Goal: Task Accomplishment & Management: Manage account settings

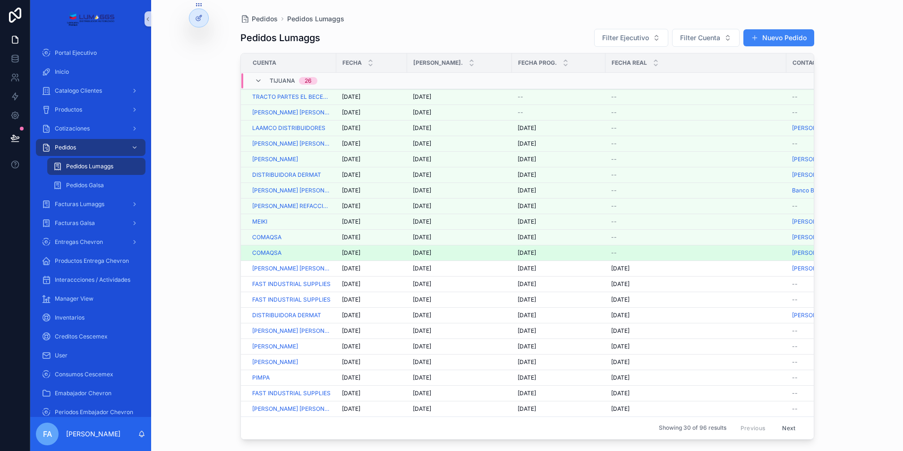
click at [612, 254] on span "--" at bounding box center [614, 253] width 6 height 8
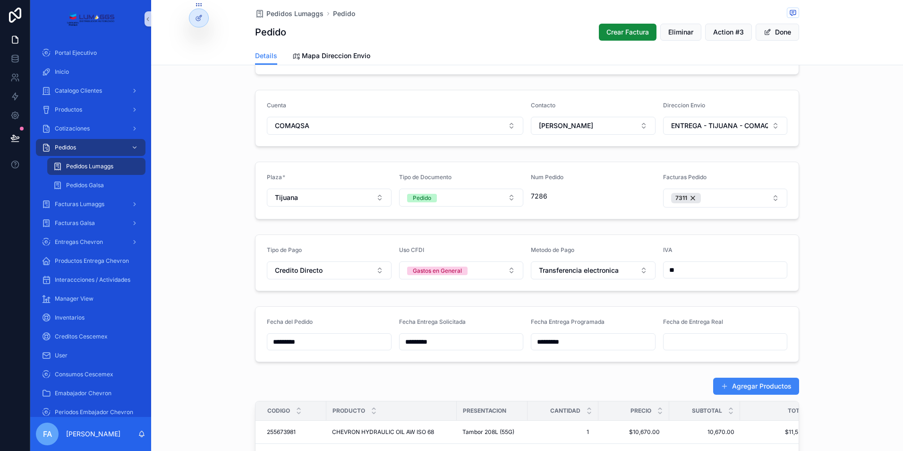
scroll to position [95, 0]
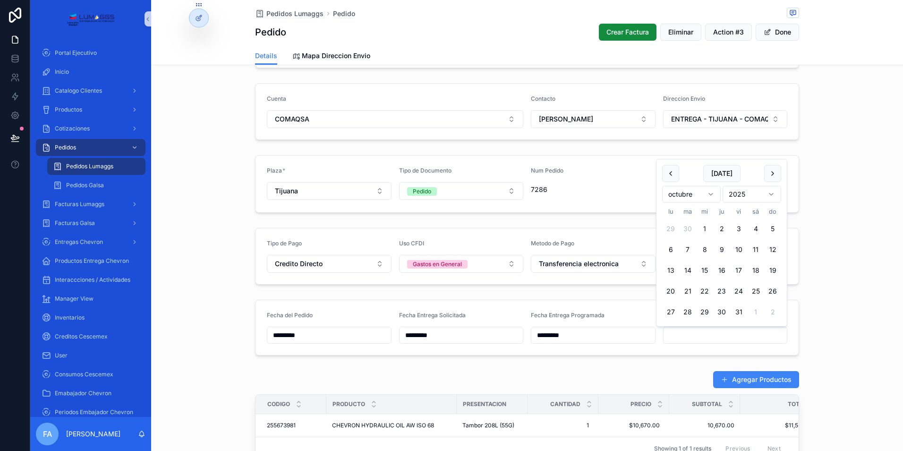
click at [675, 333] on input "scrollable content" at bounding box center [726, 334] width 124 height 13
click at [703, 229] on button "1" at bounding box center [705, 228] width 17 height 17
type input "*********"
click at [277, 10] on span "Pedidos Lumaggs" at bounding box center [295, 13] width 57 height 9
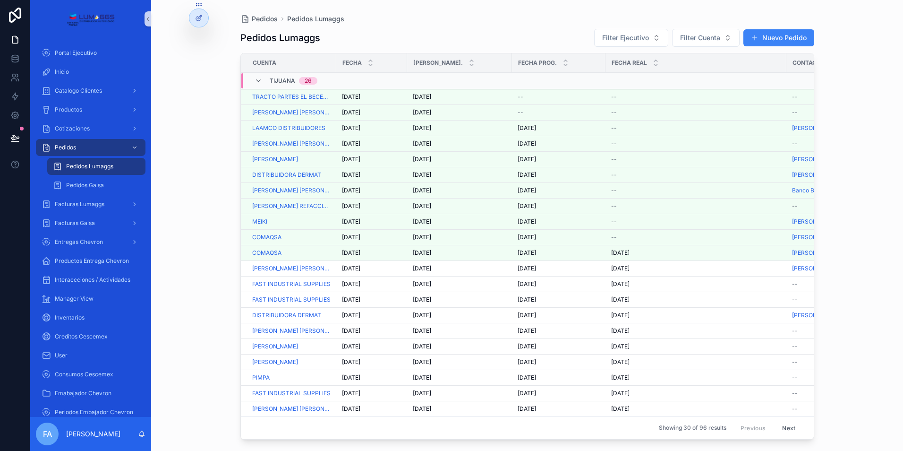
click at [530, 236] on span "[DATE]" at bounding box center [527, 237] width 18 height 8
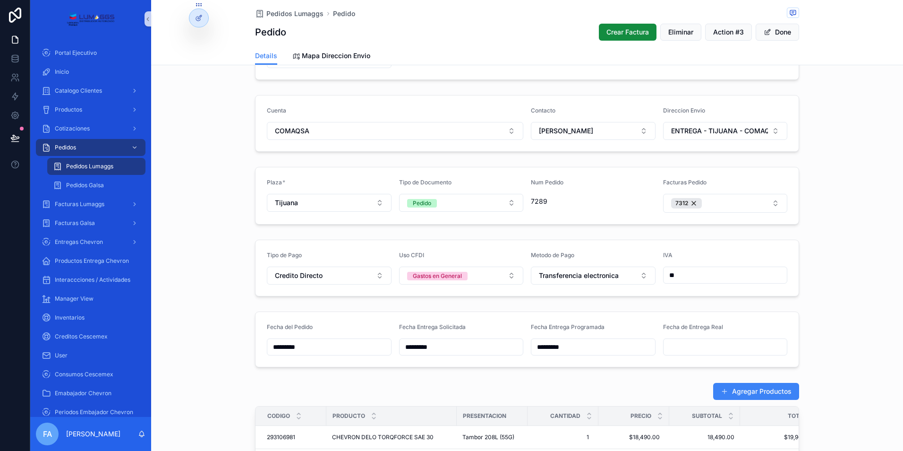
scroll to position [95, 0]
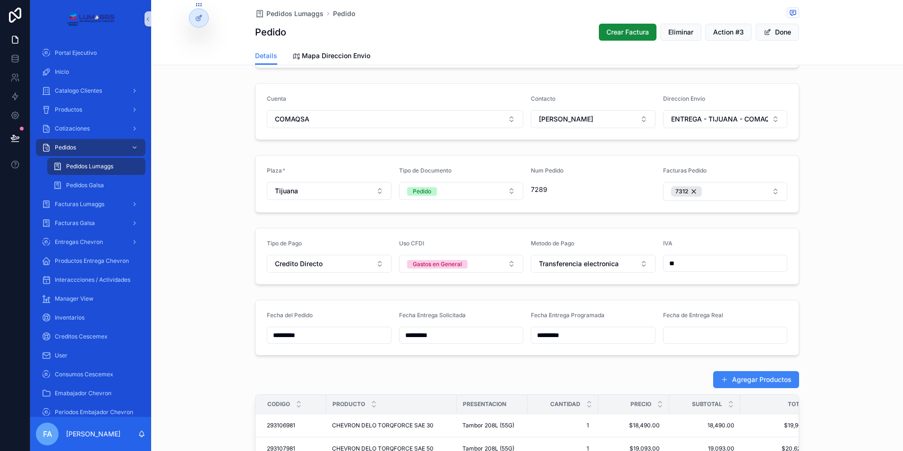
click at [675, 336] on input "scrollable content" at bounding box center [726, 334] width 124 height 13
click at [706, 230] on button "1" at bounding box center [705, 228] width 17 height 17
type input "*********"
click at [288, 14] on span "Pedidos Lumaggs" at bounding box center [295, 13] width 57 height 9
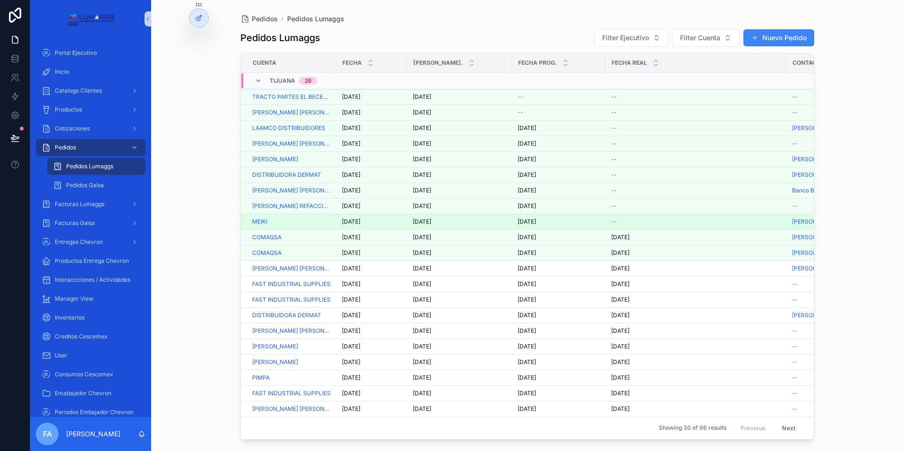
click at [528, 220] on span "[DATE]" at bounding box center [527, 222] width 18 height 8
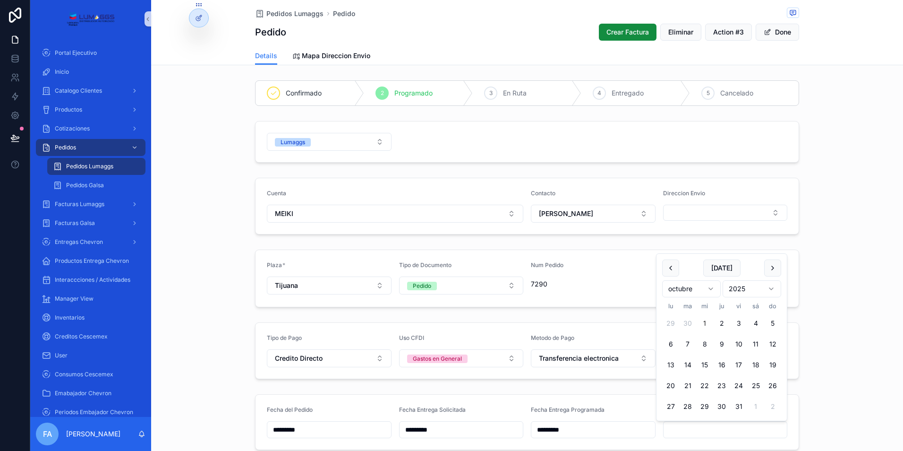
click at [690, 429] on input "scrollable content" at bounding box center [726, 429] width 124 height 13
click at [705, 322] on button "1" at bounding box center [705, 323] width 17 height 17
type input "*********"
click at [279, 12] on span "Pedidos Lumaggs" at bounding box center [295, 13] width 57 height 9
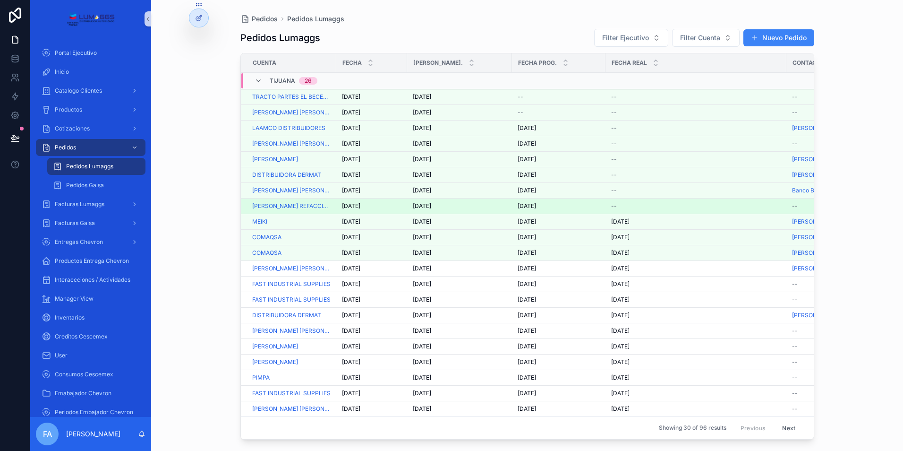
click at [536, 204] on span "[DATE]" at bounding box center [527, 206] width 18 height 8
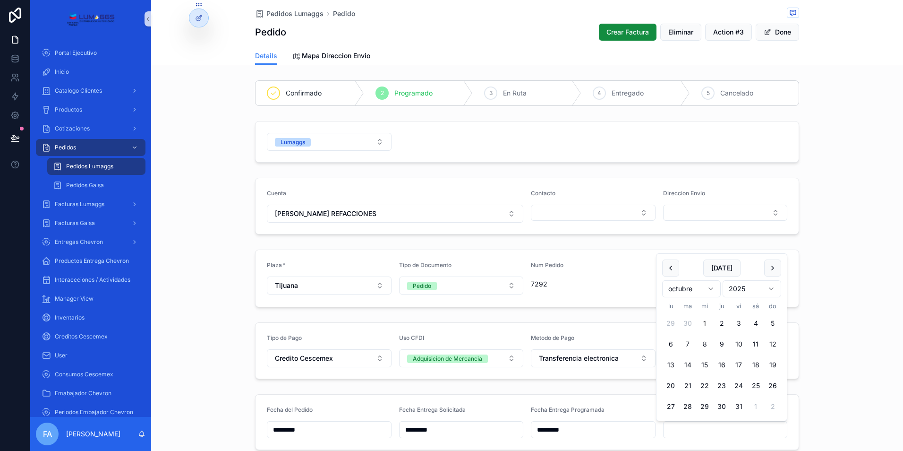
click at [696, 428] on input "scrollable content" at bounding box center [726, 429] width 124 height 13
click at [704, 321] on button "1" at bounding box center [705, 323] width 17 height 17
type input "*********"
click at [272, 11] on span "Pedidos Lumaggs" at bounding box center [295, 13] width 57 height 9
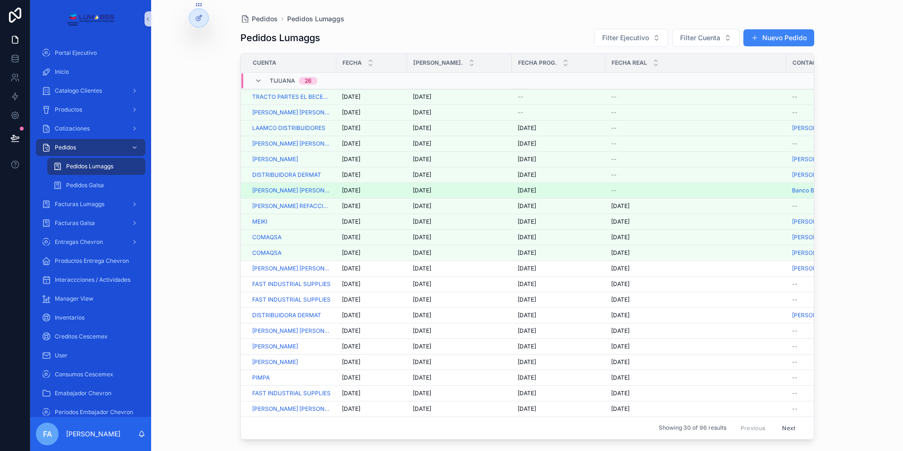
click at [535, 191] on span "[DATE]" at bounding box center [527, 191] width 18 height 8
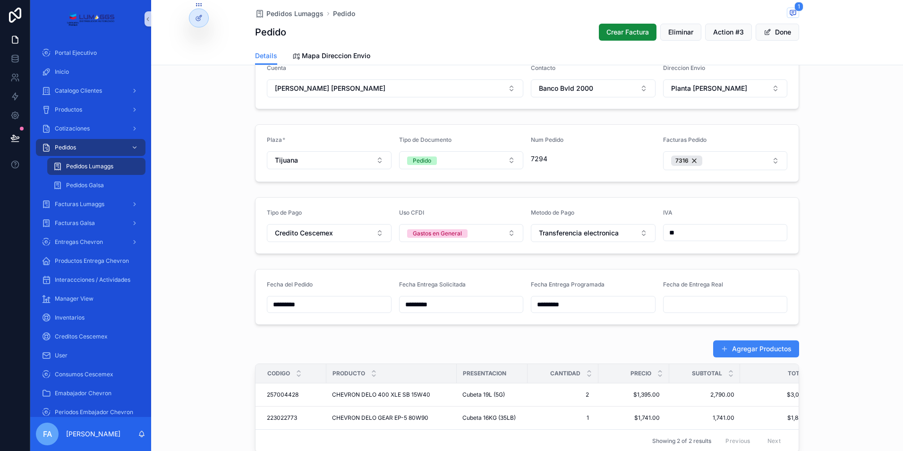
scroll to position [142, 0]
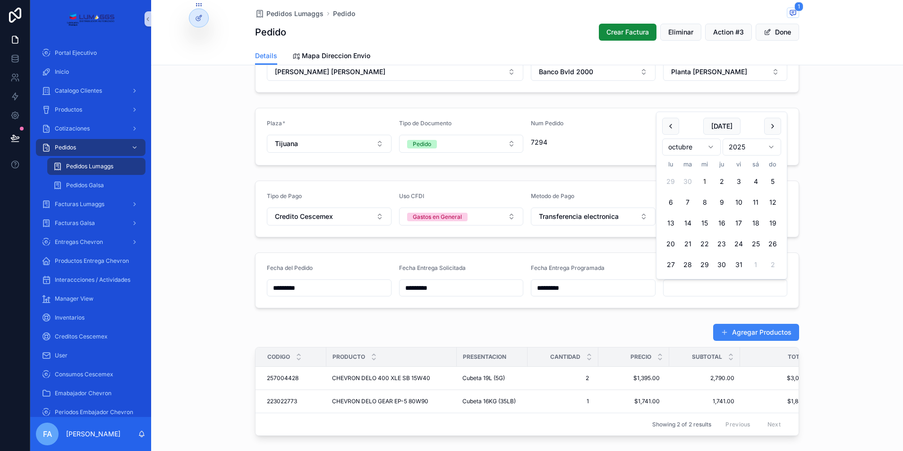
click at [680, 289] on input "scrollable content" at bounding box center [726, 287] width 124 height 13
click at [704, 181] on button "1" at bounding box center [705, 181] width 17 height 17
type input "*********"
click at [290, 15] on span "Pedidos Lumaggs" at bounding box center [295, 13] width 57 height 9
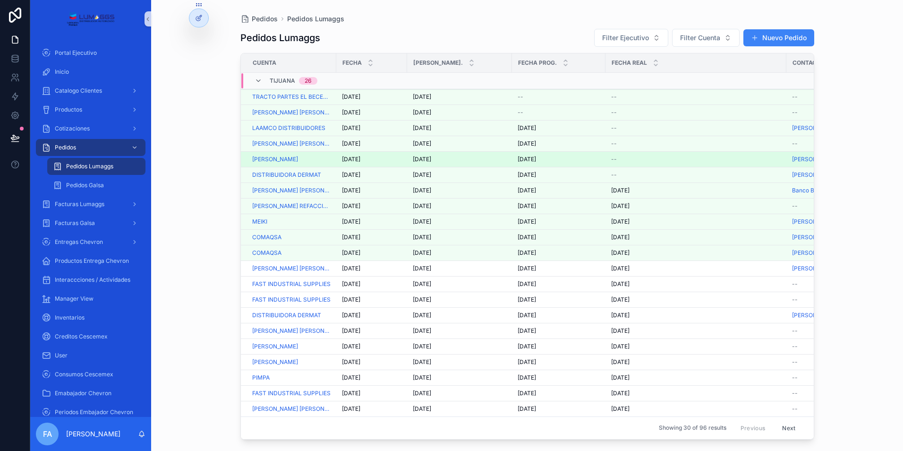
click at [529, 158] on span "[DATE]" at bounding box center [527, 159] width 18 height 8
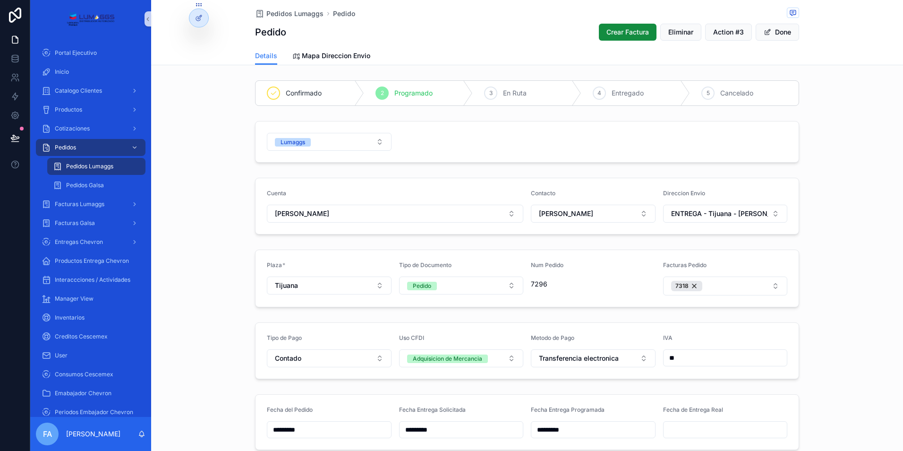
click at [690, 432] on input "scrollable content" at bounding box center [726, 429] width 124 height 13
click at [706, 324] on button "1" at bounding box center [705, 323] width 17 height 17
type input "*********"
click at [279, 13] on span "Pedidos Lumaggs" at bounding box center [295, 13] width 57 height 9
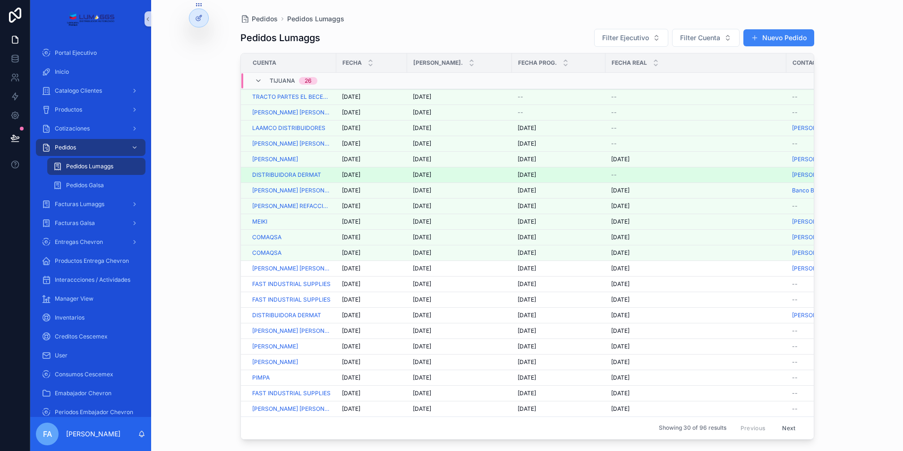
click at [614, 174] on span "--" at bounding box center [614, 175] width 6 height 8
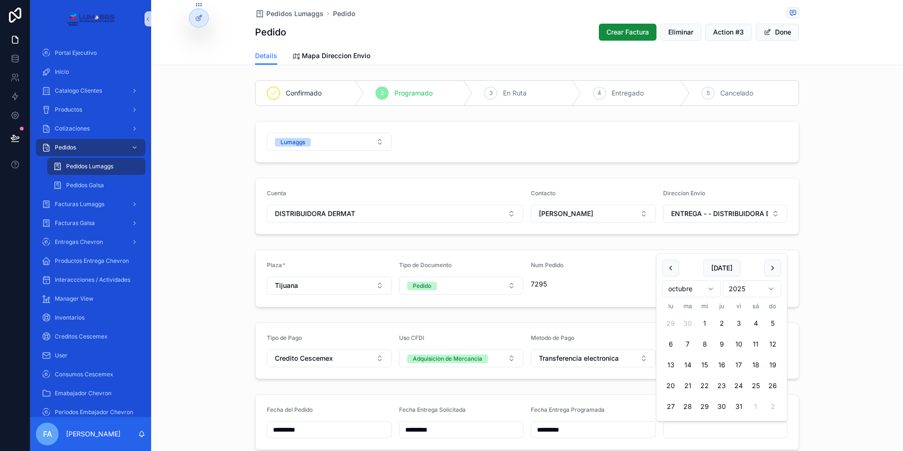
click at [682, 430] on input "scrollable content" at bounding box center [726, 429] width 124 height 13
click at [705, 323] on button "1" at bounding box center [705, 323] width 17 height 17
type input "*********"
click at [279, 14] on span "Pedidos Lumaggs" at bounding box center [295, 13] width 57 height 9
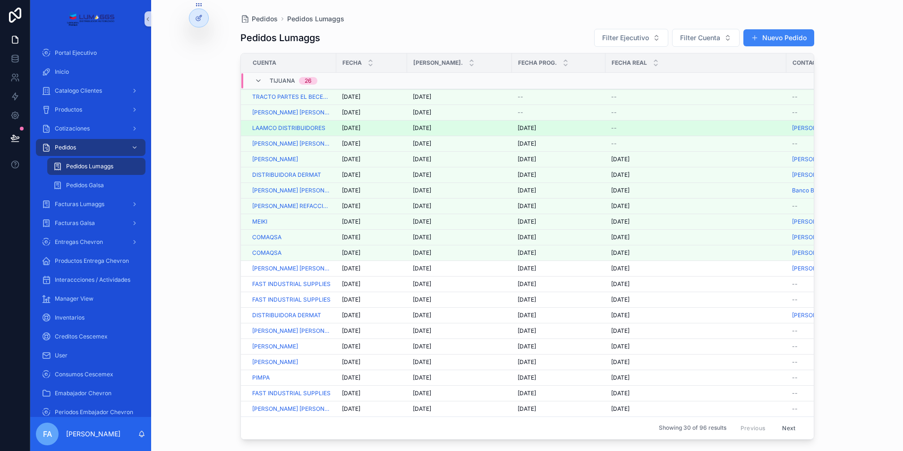
click at [612, 127] on span "--" at bounding box center [614, 128] width 6 height 8
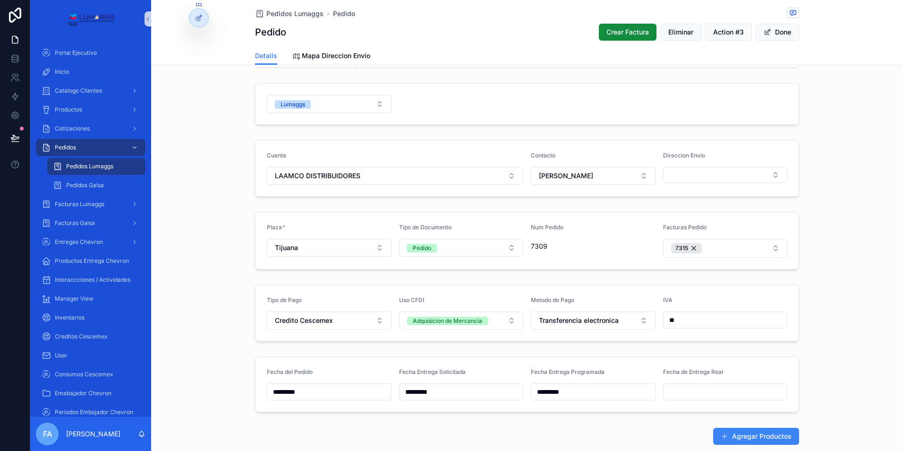
scroll to position [95, 0]
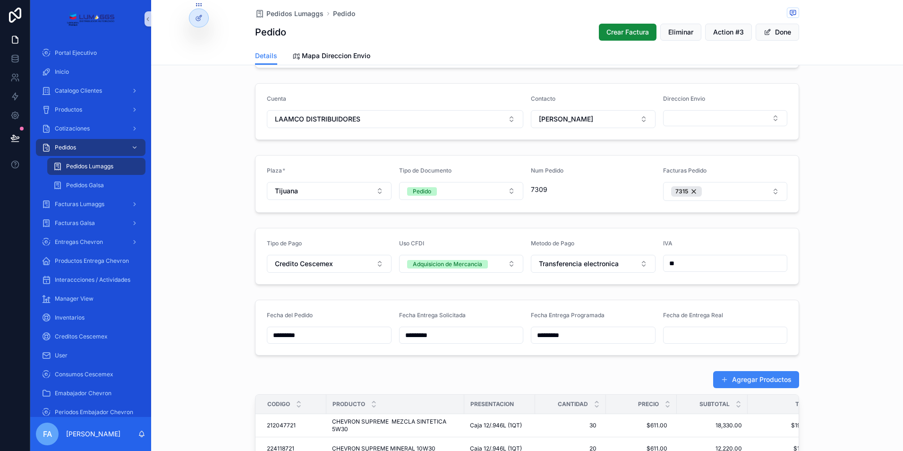
click at [688, 336] on input "scrollable content" at bounding box center [726, 334] width 124 height 13
click at [704, 228] on button "1" at bounding box center [705, 228] width 17 height 17
type input "*********"
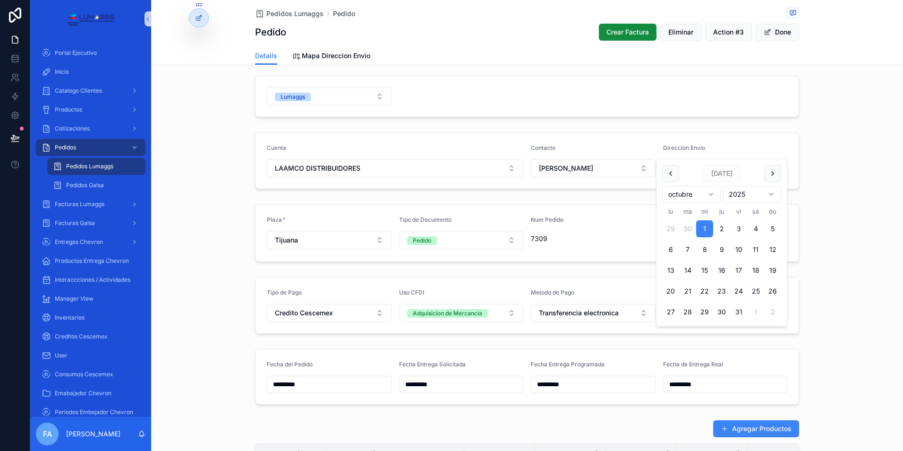
scroll to position [0, 0]
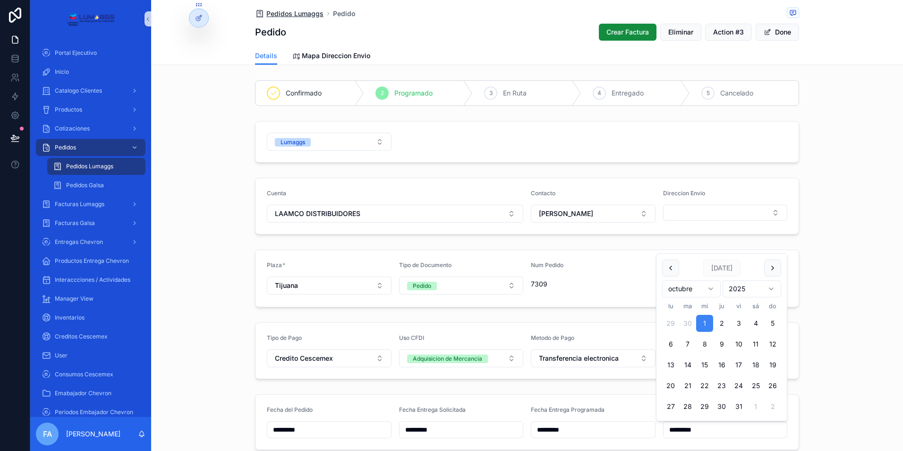
click at [290, 14] on span "Pedidos Lumaggs" at bounding box center [295, 13] width 57 height 9
